Goal: Information Seeking & Learning: Learn about a topic

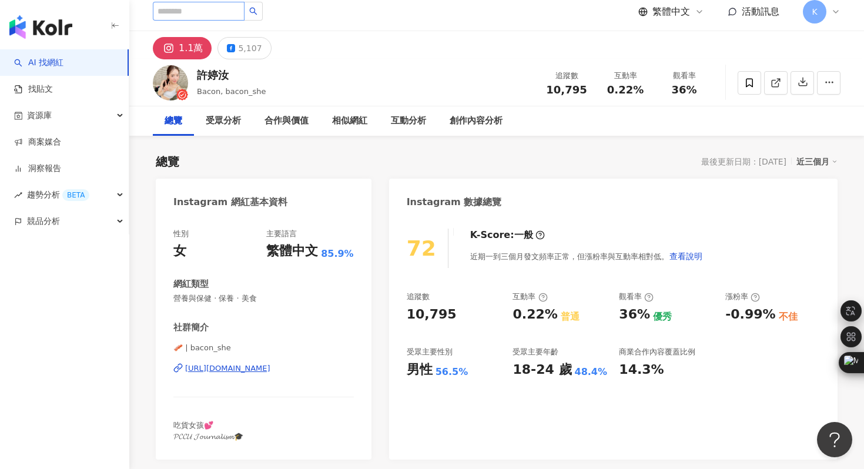
scroll to position [7, 0]
type input "*"
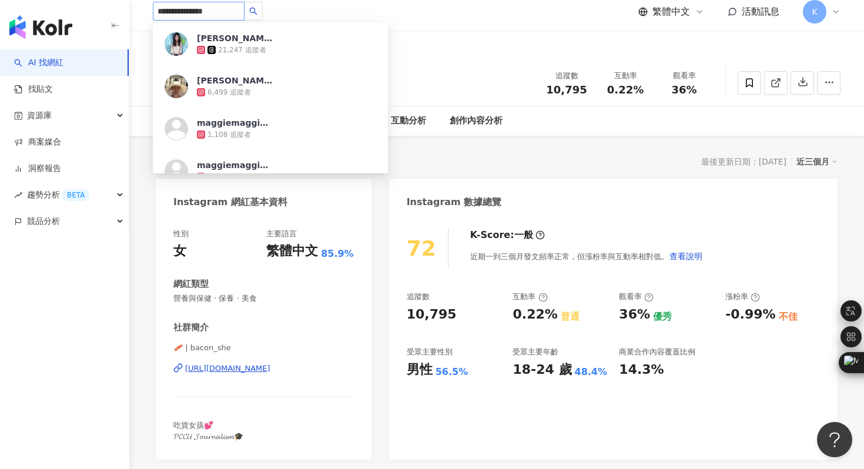
type input "**********"
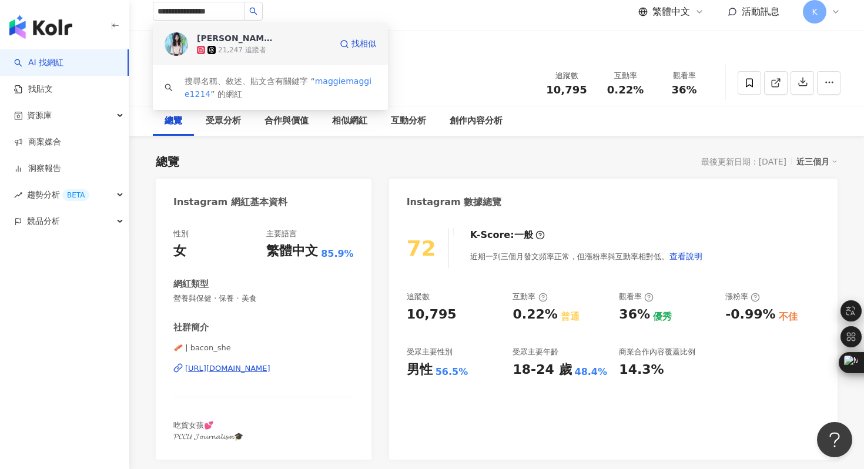
click at [182, 43] on img at bounding box center [177, 44] width 24 height 24
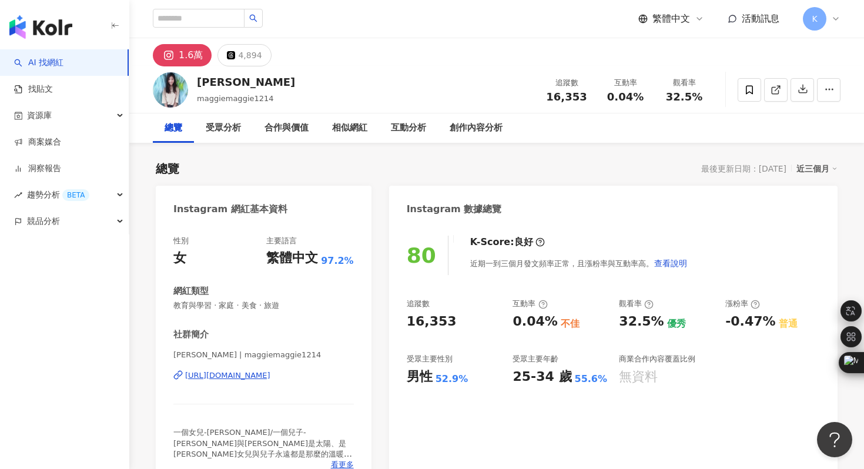
click at [292, 381] on div "MAGGIE | maggiemaggie1214 https://www.instagram.com/maggiemaggie1214/" at bounding box center [263, 384] width 180 height 69
click at [270, 375] on div "https://www.instagram.com/maggiemaggie1214/" at bounding box center [227, 375] width 85 height 11
click at [187, 19] on input "search" at bounding box center [199, 18] width 92 height 19
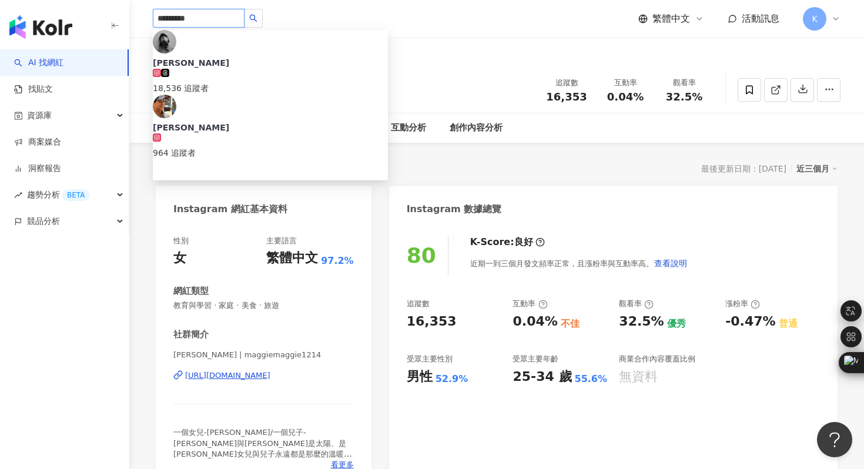
type input "**********"
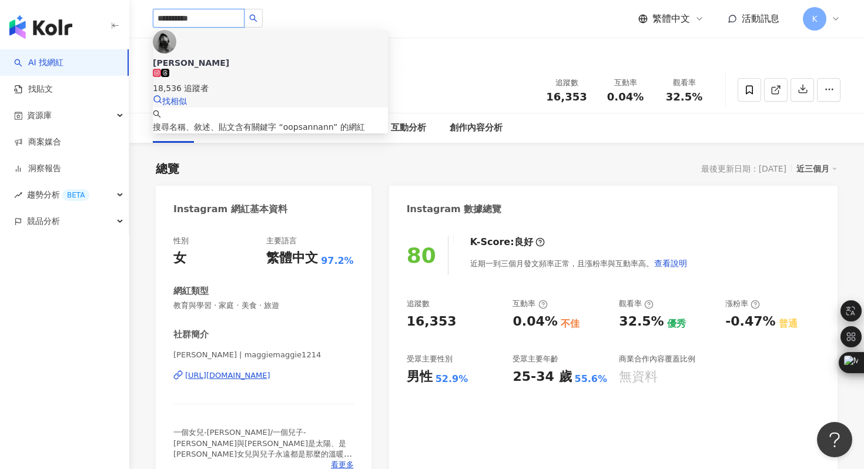
click at [176, 45] on img at bounding box center [165, 42] width 24 height 24
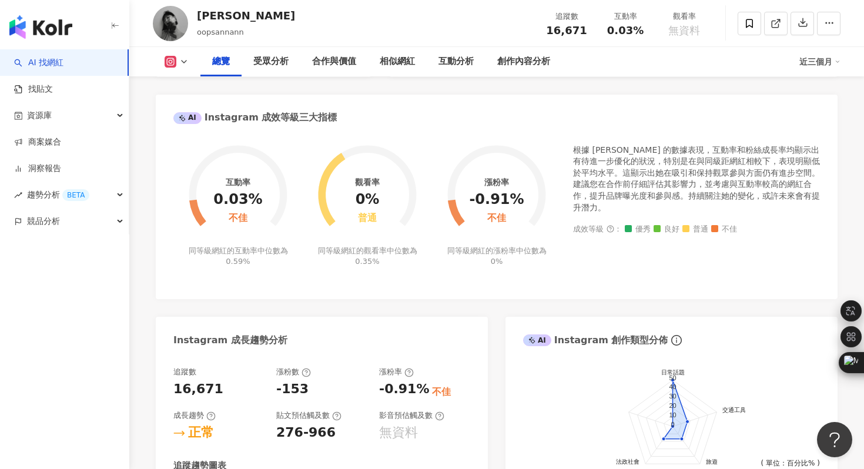
click at [55, 26] on img "button" at bounding box center [40, 27] width 63 height 24
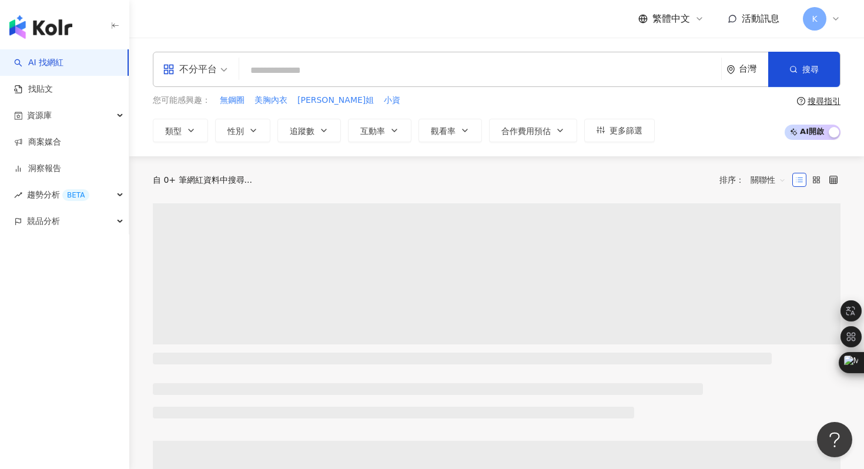
click at [197, 66] on div "不分平台" at bounding box center [190, 69] width 54 height 19
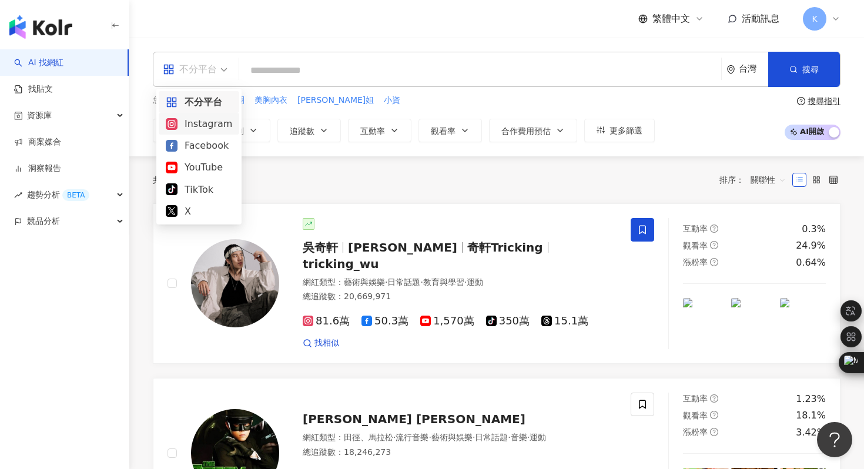
click at [205, 119] on div "Instagram" at bounding box center [199, 123] width 66 height 15
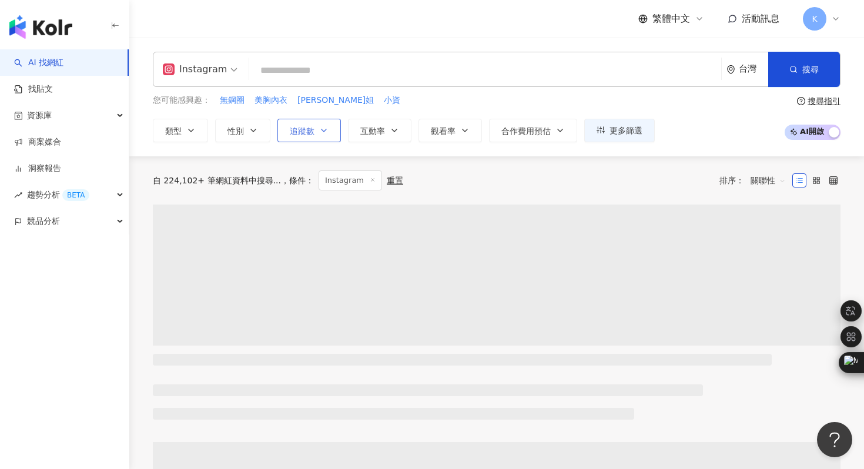
click at [315, 127] on button "追蹤數" at bounding box center [308, 131] width 63 height 24
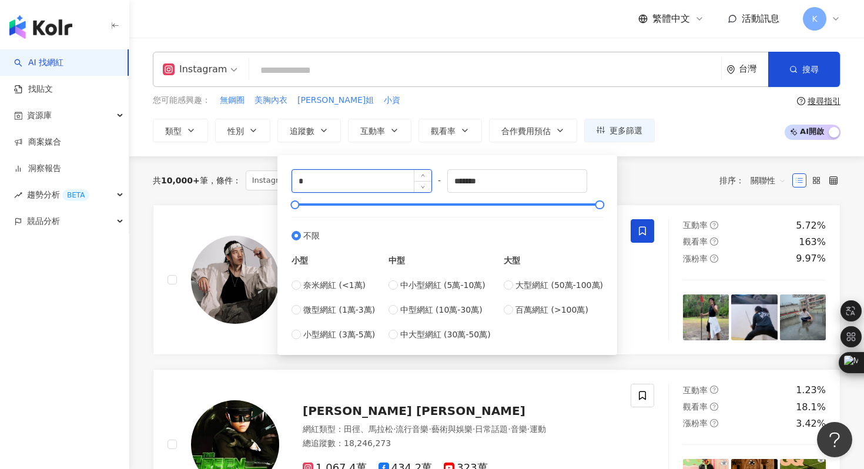
click at [374, 187] on input "*" at bounding box center [361, 181] width 139 height 22
type input "*"
type input "*****"
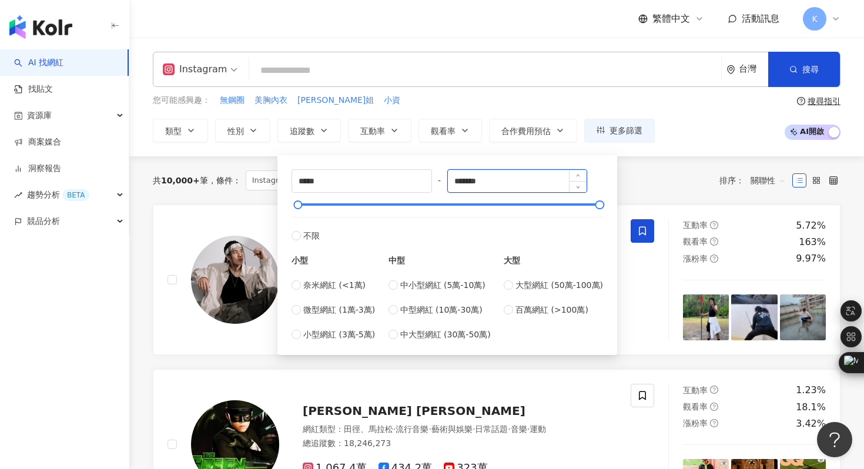
click at [504, 179] on input "*******" at bounding box center [517, 181] width 139 height 22
type input "*****"
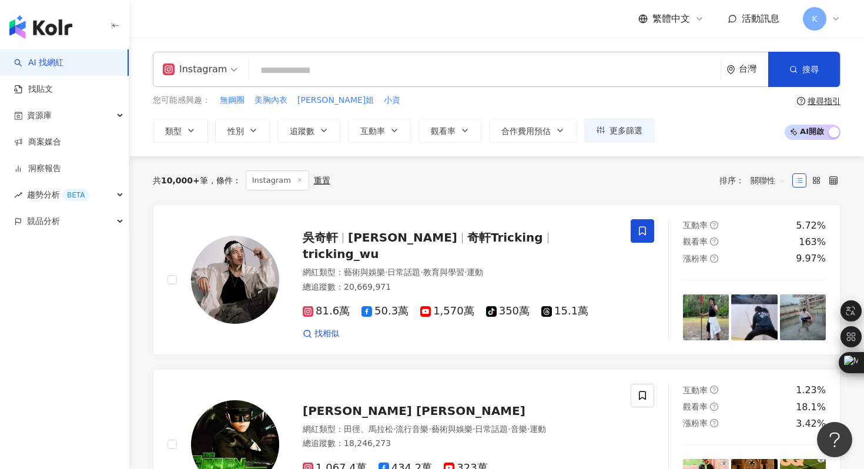
click at [672, 154] on div "Instagram 台灣 搜尋 您可能感興趣： 無鋼圈 美胸內衣 佩雯姐 小資 類型 性別 追蹤數 互動率 觀看率 合作費用預估 更多篩選 ***** - *…" at bounding box center [496, 97] width 735 height 119
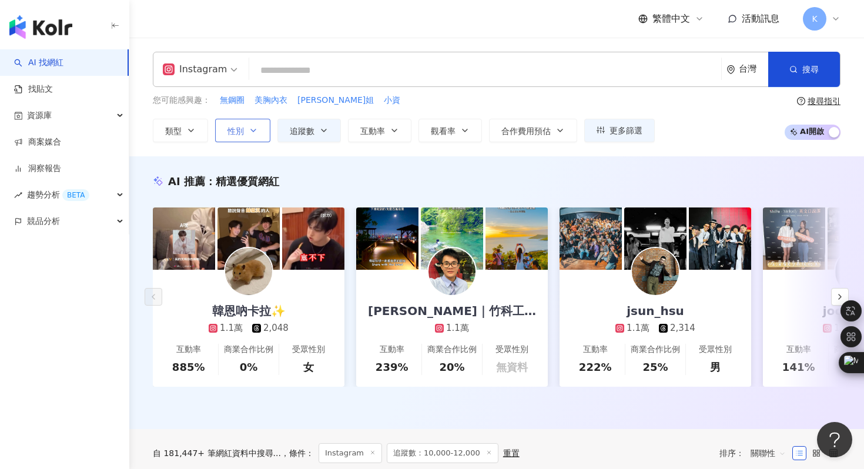
click at [251, 130] on icon "button" at bounding box center [253, 130] width 9 height 9
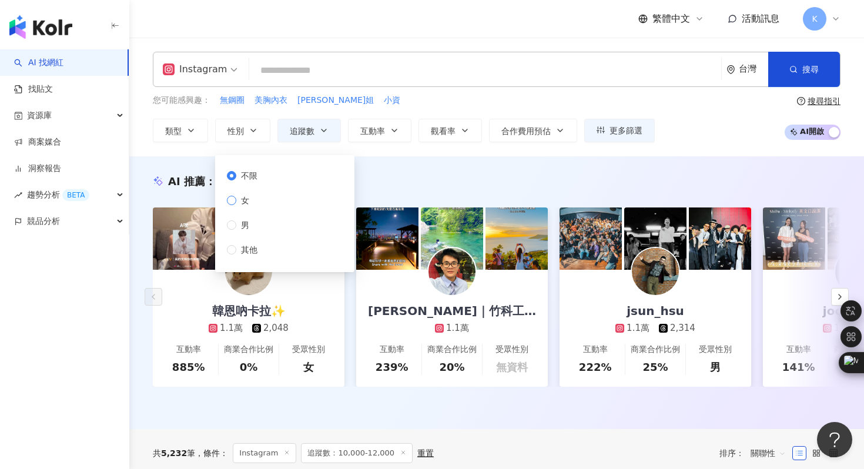
click at [241, 199] on span "女" at bounding box center [245, 200] width 18 height 13
click at [397, 175] on div "AI 推薦 ： 精選優質網紅" at bounding box center [497, 181] width 688 height 15
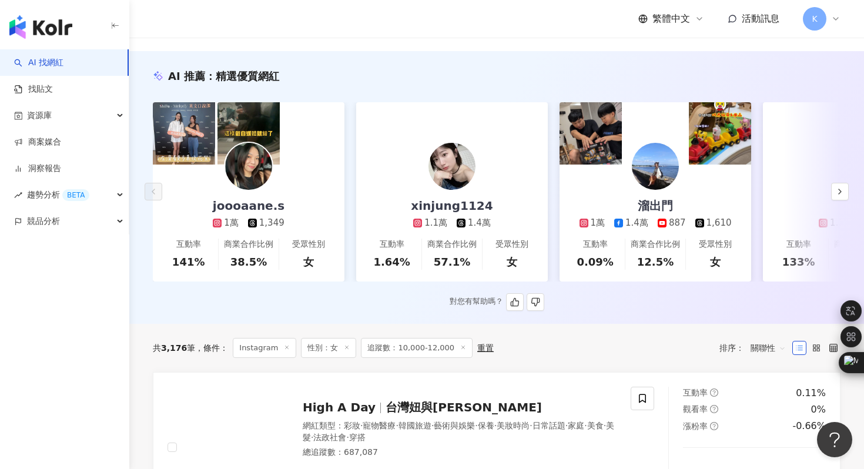
scroll to position [108, 0]
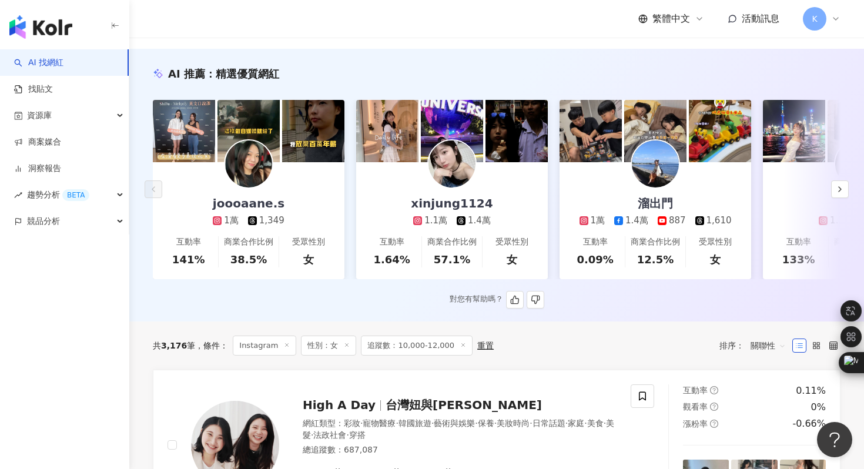
click at [454, 188] on div at bounding box center [451, 163] width 49 height 49
click at [272, 176] on div "joooaane.s 1萬 1,349" at bounding box center [248, 194] width 95 height 65
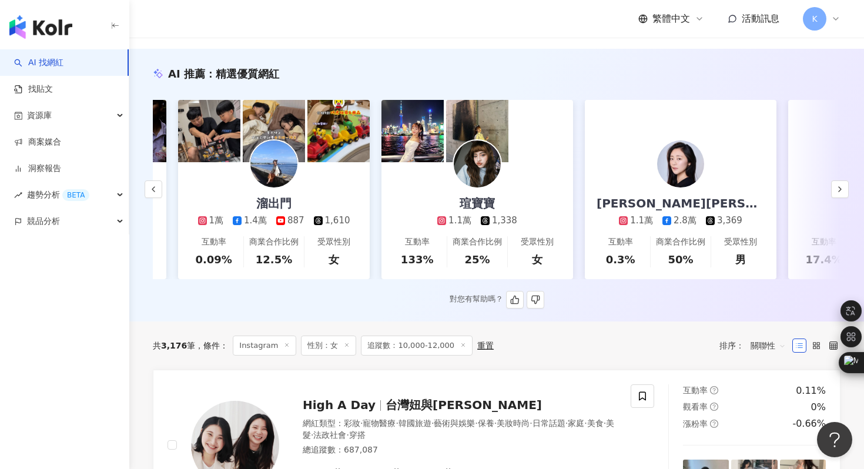
scroll to position [0, 386]
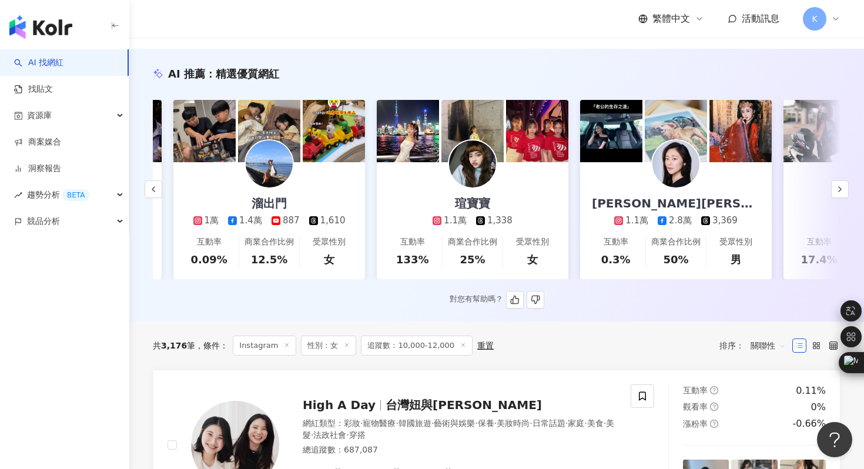
click at [485, 177] on img at bounding box center [472, 163] width 47 height 47
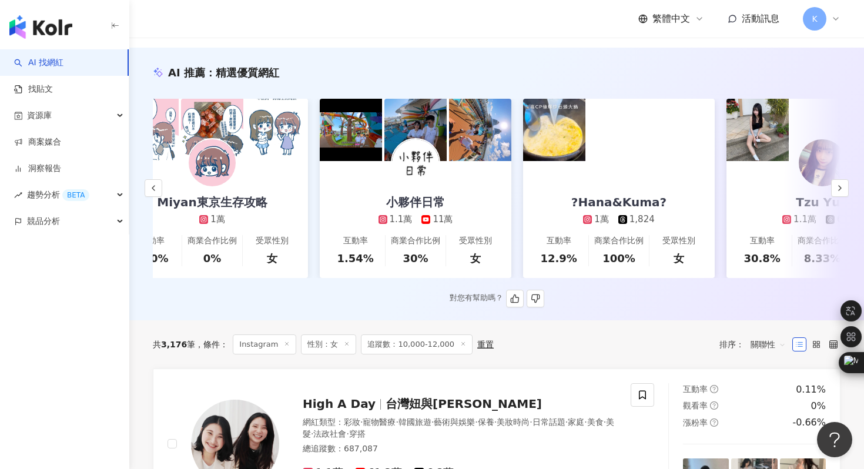
scroll to position [0, 1258]
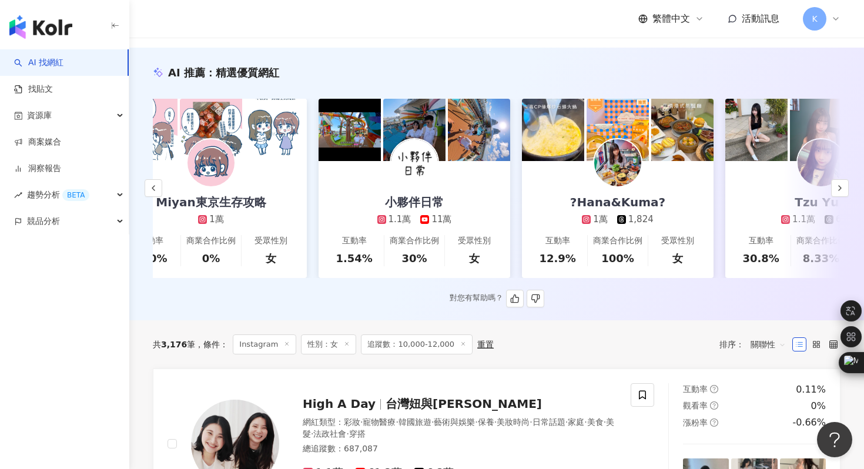
click at [620, 182] on img at bounding box center [617, 162] width 47 height 47
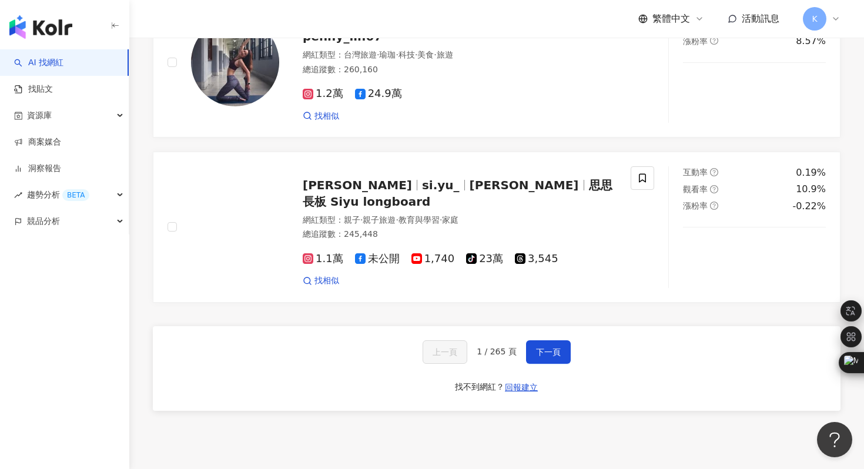
scroll to position [2245, 0]
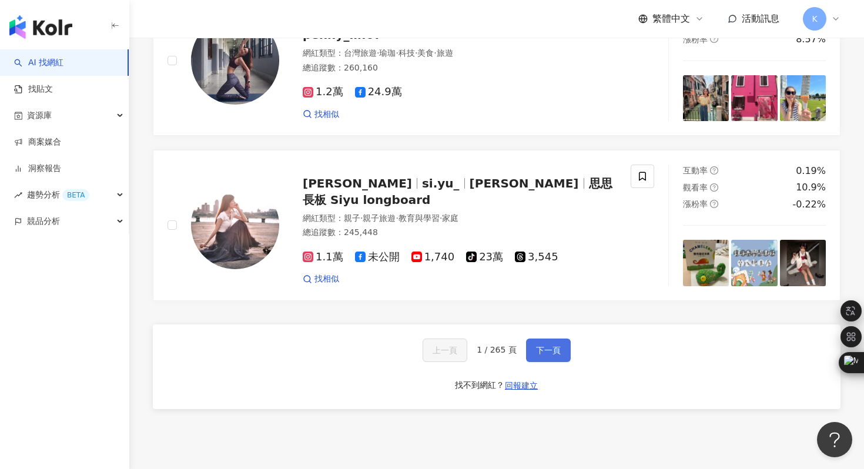
click at [549, 362] on button "下一頁" at bounding box center [548, 351] width 45 height 24
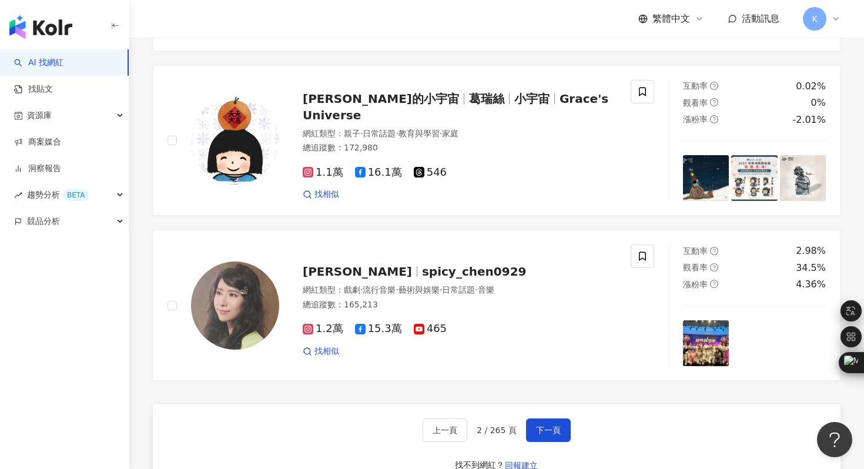
scroll to position [2243, 0]
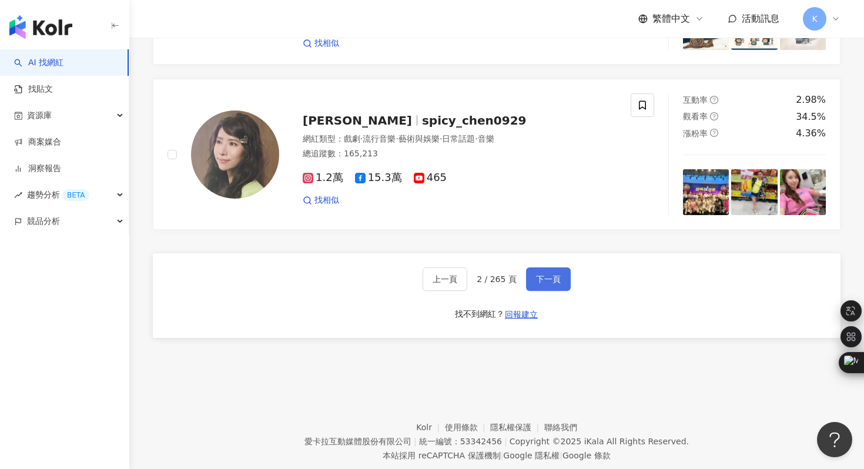
click at [550, 284] on span "下一頁" at bounding box center [548, 278] width 25 height 9
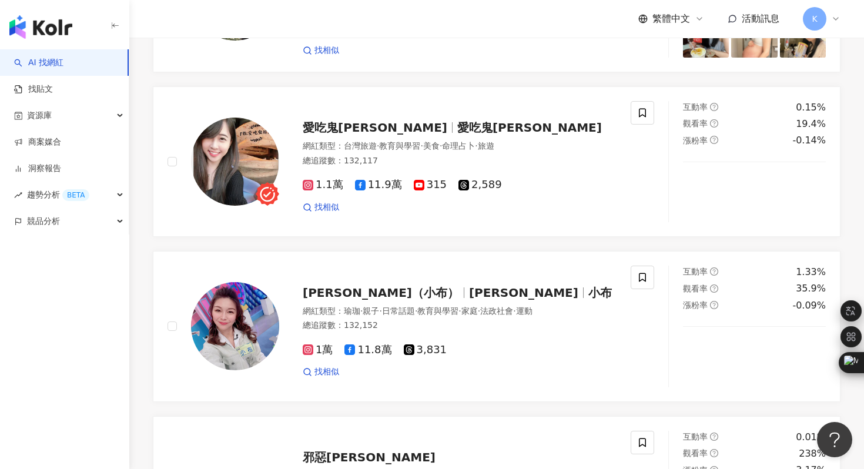
scroll to position [1767, 0]
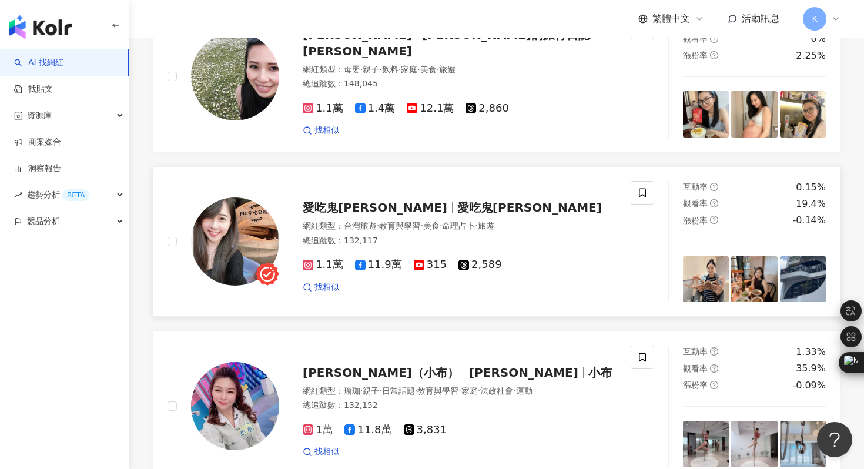
click at [224, 268] on img at bounding box center [235, 241] width 88 height 88
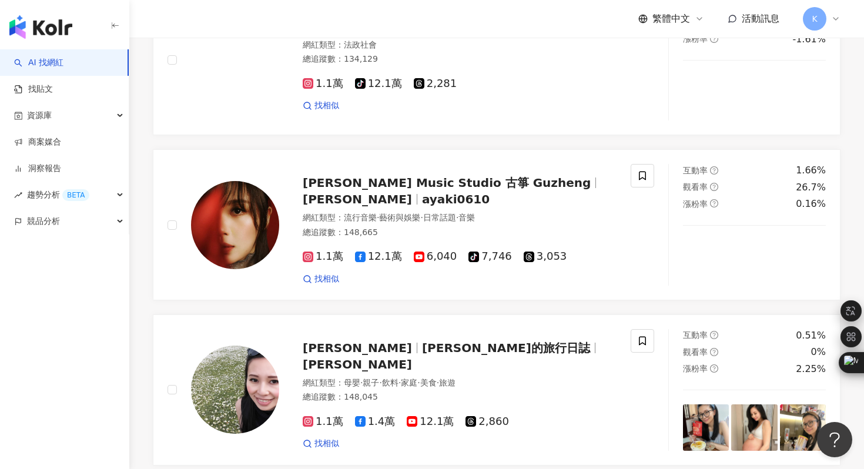
scroll to position [2240, 0]
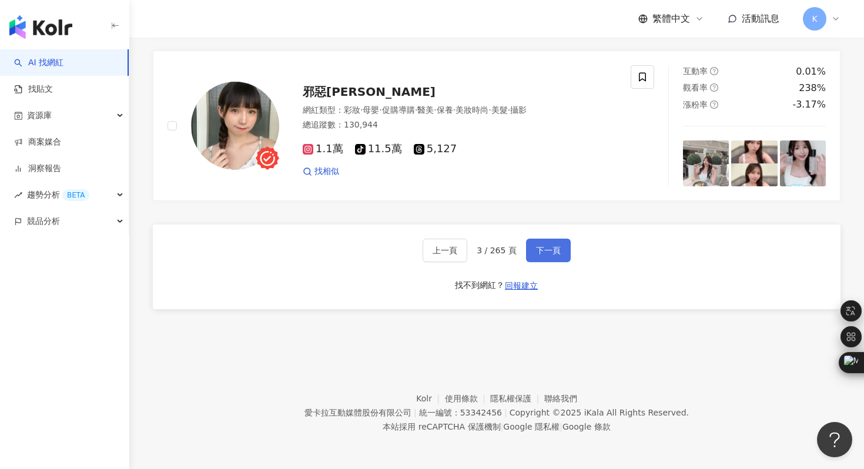
click at [550, 245] on button "下一頁" at bounding box center [548, 251] width 45 height 24
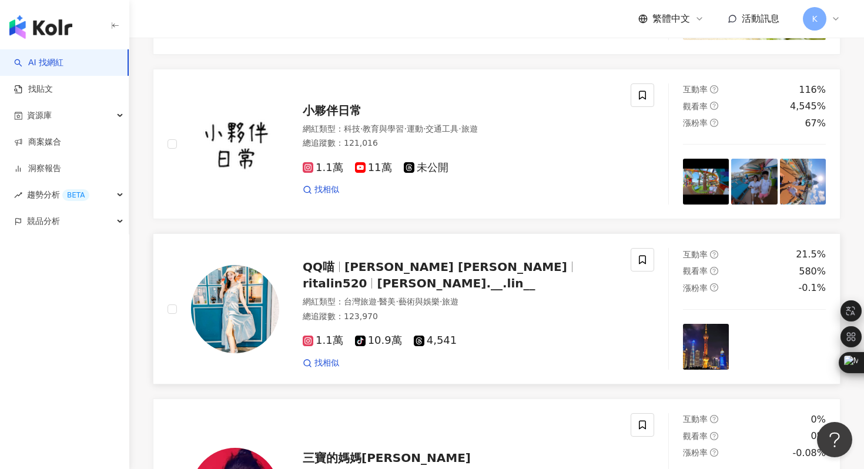
scroll to position [972, 0]
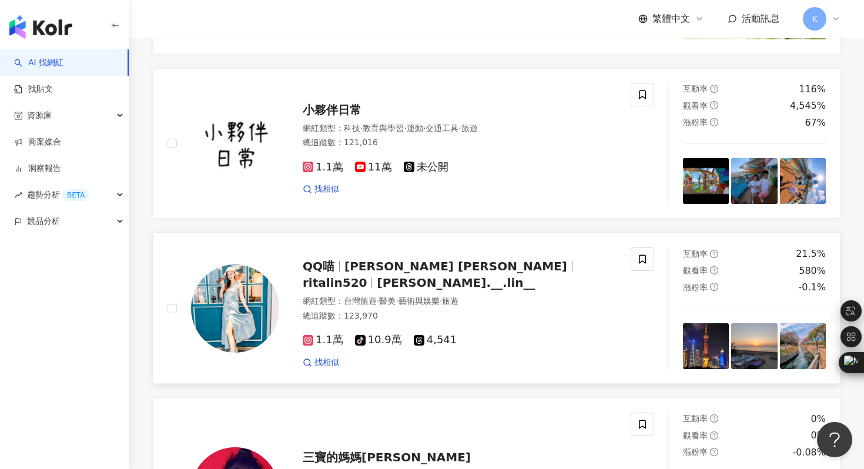
click at [245, 340] on img at bounding box center [235, 308] width 88 height 88
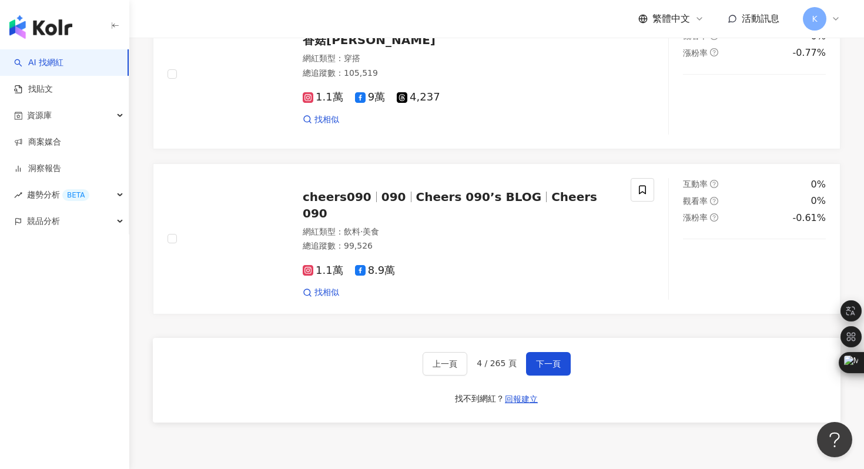
scroll to position [2373, 0]
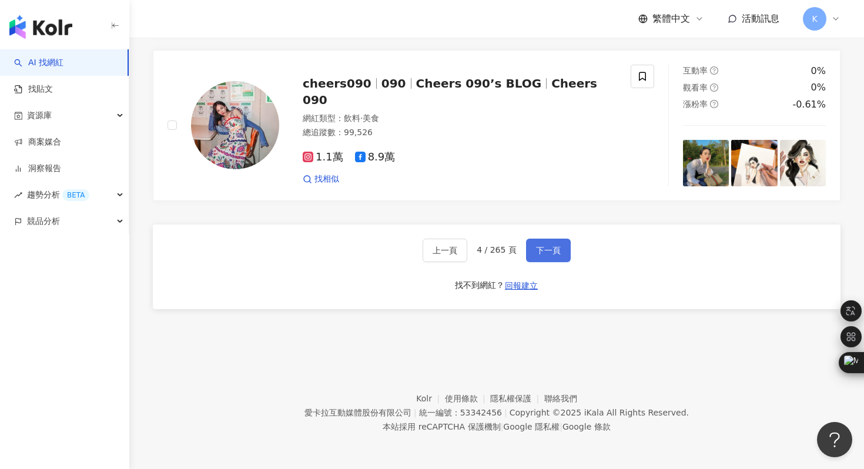
click at [544, 247] on span "下一頁" at bounding box center [548, 250] width 25 height 9
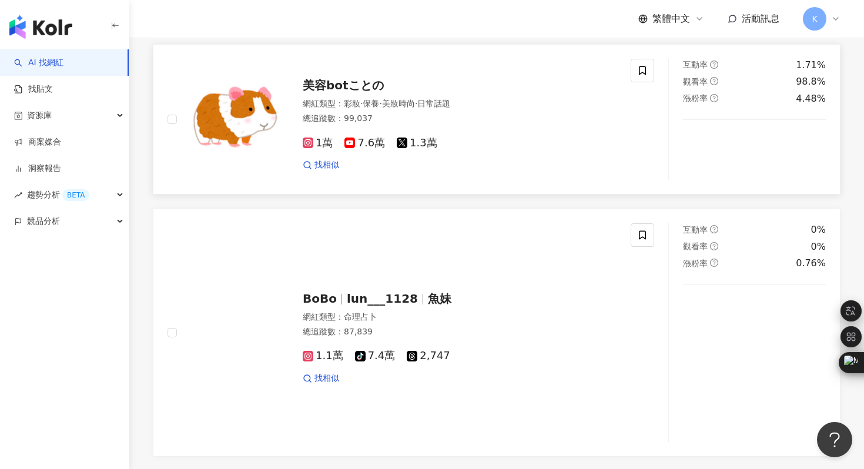
scroll to position [2360, 0]
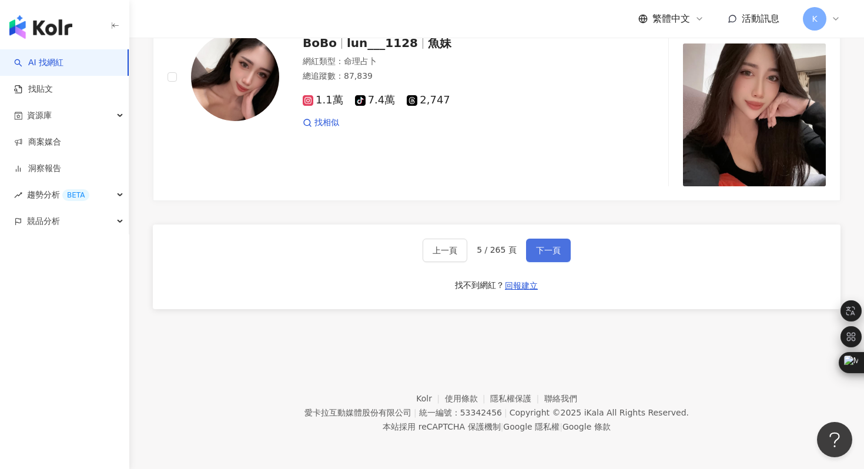
click at [542, 255] on span "下一頁" at bounding box center [548, 250] width 25 height 9
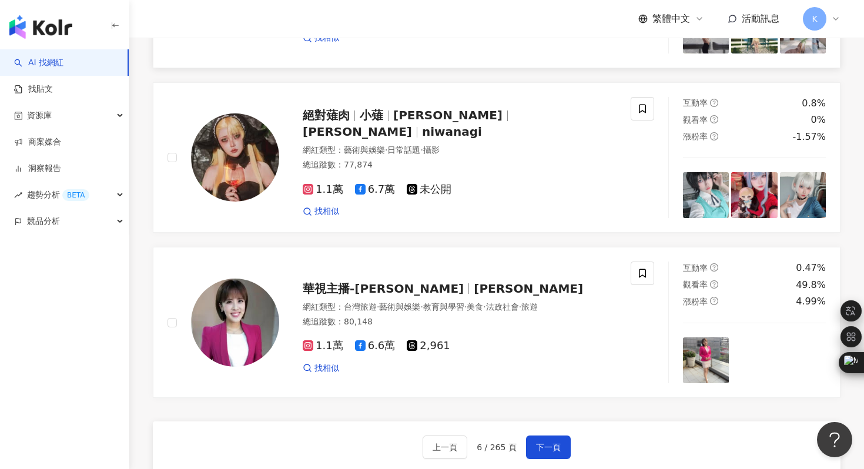
scroll to position [2276, 0]
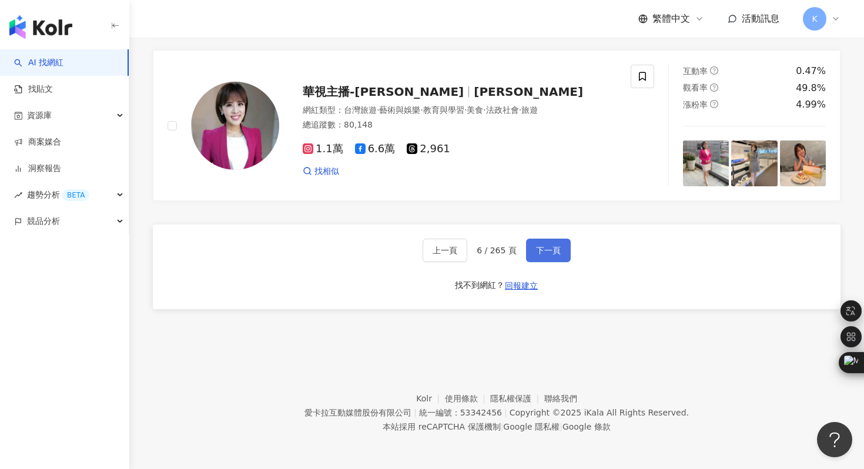
click at [548, 250] on span "下一頁" at bounding box center [548, 250] width 25 height 9
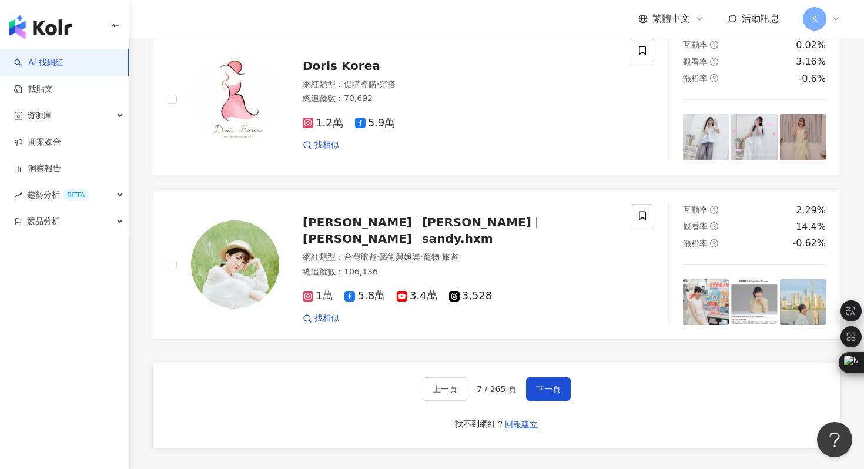
scroll to position [2074, 0]
click at [234, 296] on img at bounding box center [235, 264] width 88 height 88
click at [545, 400] on button "下一頁" at bounding box center [548, 389] width 45 height 24
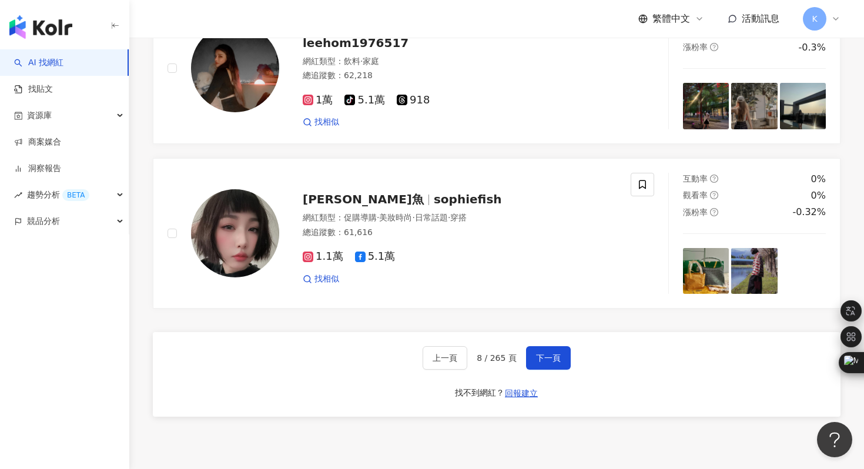
scroll to position [2232, 0]
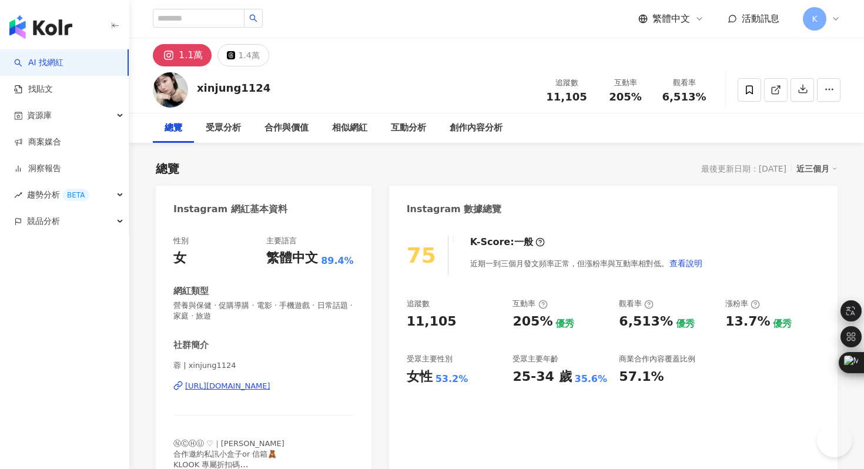
click at [270, 383] on div "https://www.instagram.com/xinjung1124/" at bounding box center [227, 386] width 85 height 11
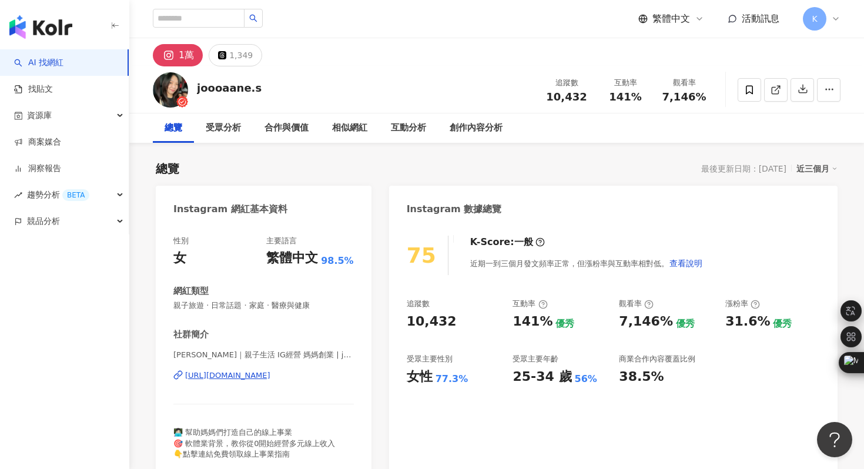
click at [270, 373] on div "https://www.instagram.com/joannesu19/" at bounding box center [227, 375] width 85 height 11
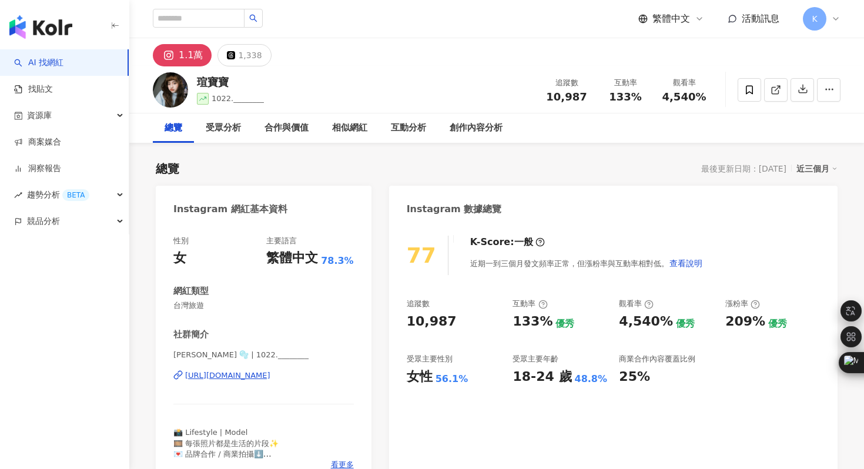
click at [270, 373] on div "https://www.instagram.com/1022.________/" at bounding box center [227, 375] width 85 height 11
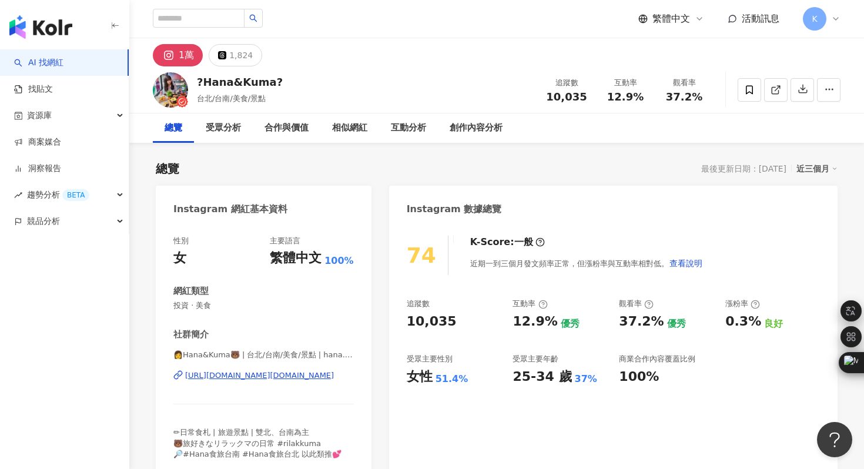
click at [282, 375] on div "[URL][DOMAIN_NAME][DOMAIN_NAME]" at bounding box center [259, 375] width 149 height 11
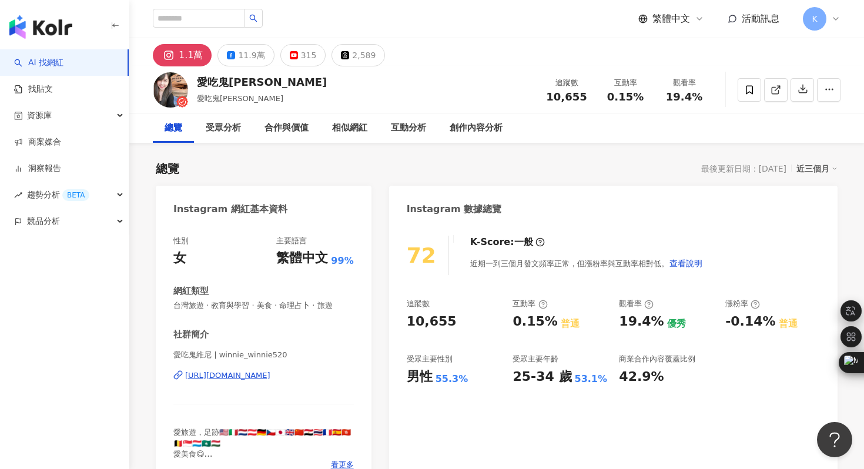
click at [270, 375] on div "https://www.instagram.com/winnie_winnie520/" at bounding box center [227, 375] width 85 height 11
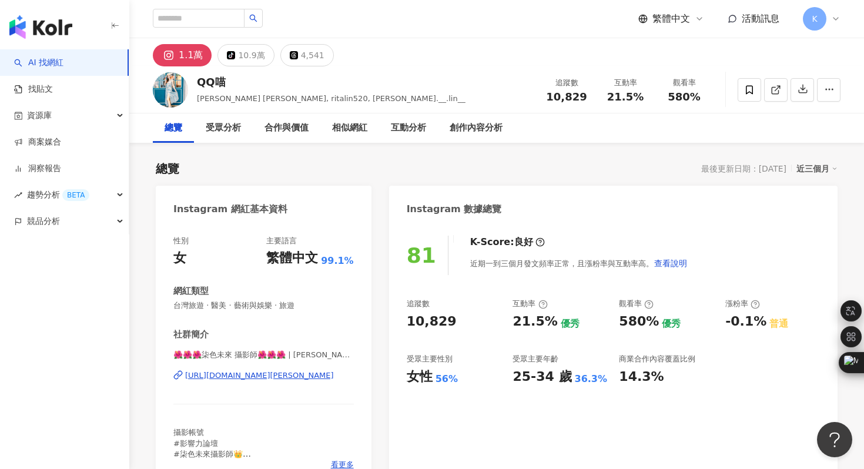
click at [252, 376] on div "[URL][DOMAIN_NAME][PERSON_NAME]" at bounding box center [259, 375] width 149 height 11
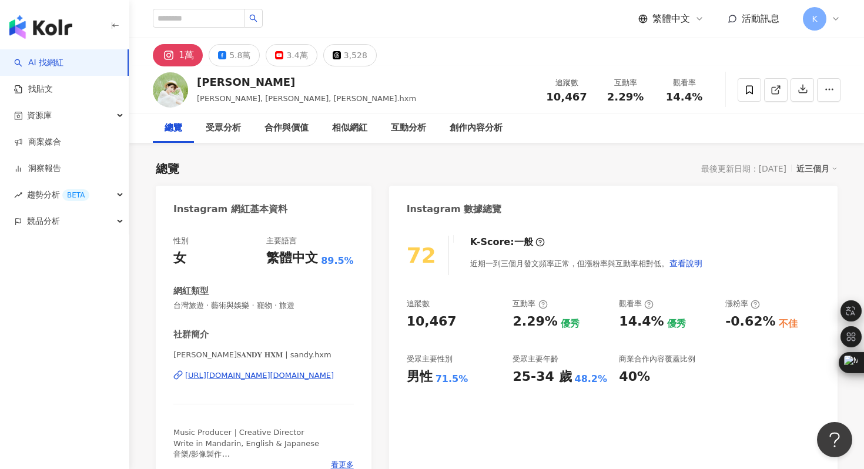
click at [232, 379] on div "[URL][DOMAIN_NAME][DOMAIN_NAME]" at bounding box center [259, 375] width 149 height 11
